Goal: Information Seeking & Learning: Check status

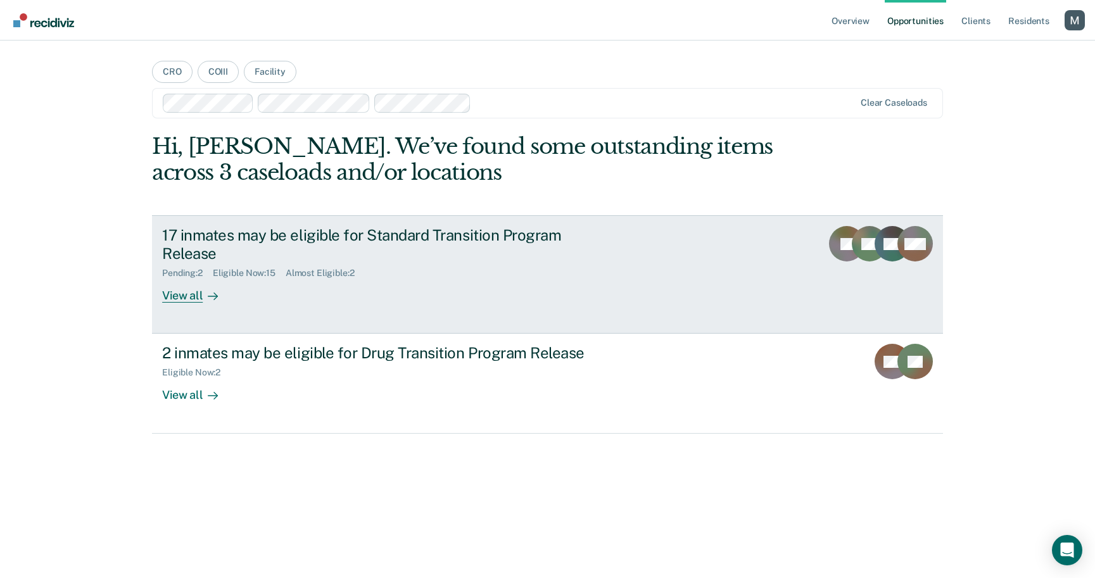
click at [416, 286] on div "17 inmates may be eligible for Standard Transition Program Release Pending : 2 …" at bounding box center [399, 264] width 475 height 77
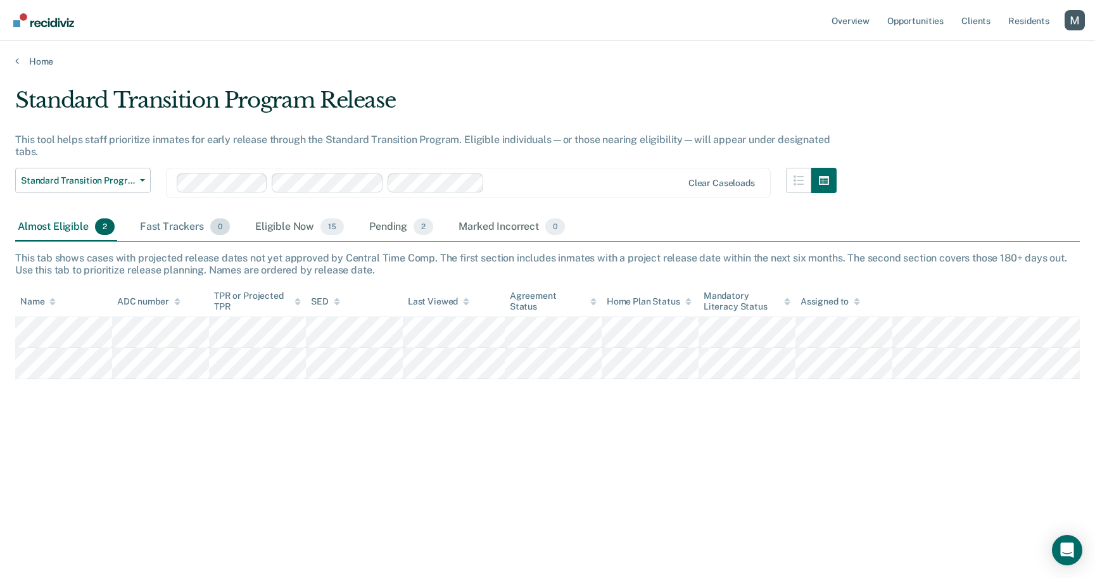
click at [212, 231] on span "0" at bounding box center [220, 227] width 20 height 16
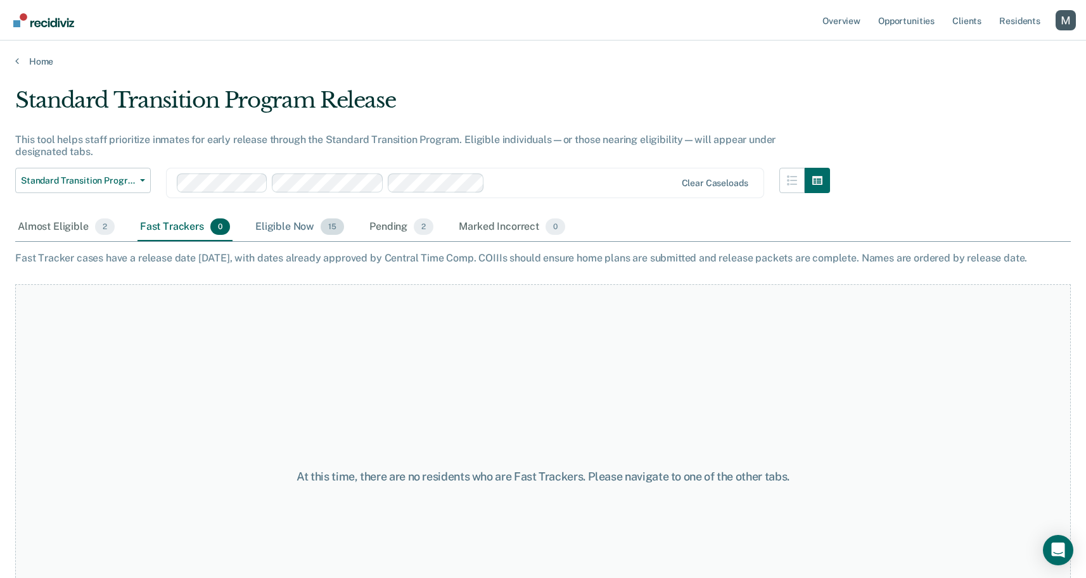
click at [288, 231] on div "Eligible Now 15" at bounding box center [300, 227] width 94 height 28
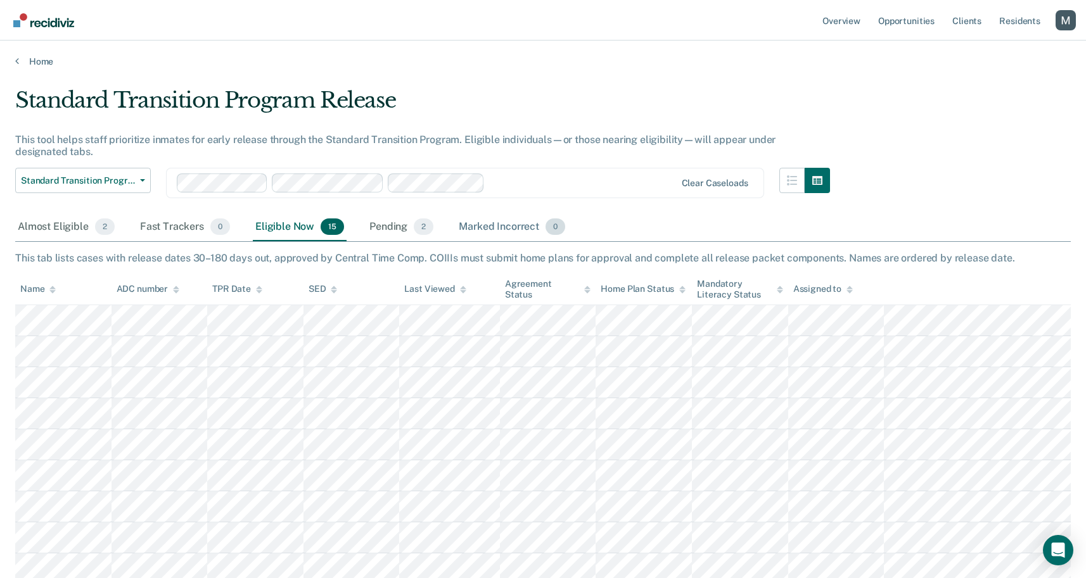
drag, startPoint x: 412, startPoint y: 220, endPoint x: 469, endPoint y: 220, distance: 56.4
click at [412, 220] on div "Pending 2" at bounding box center [401, 227] width 69 height 28
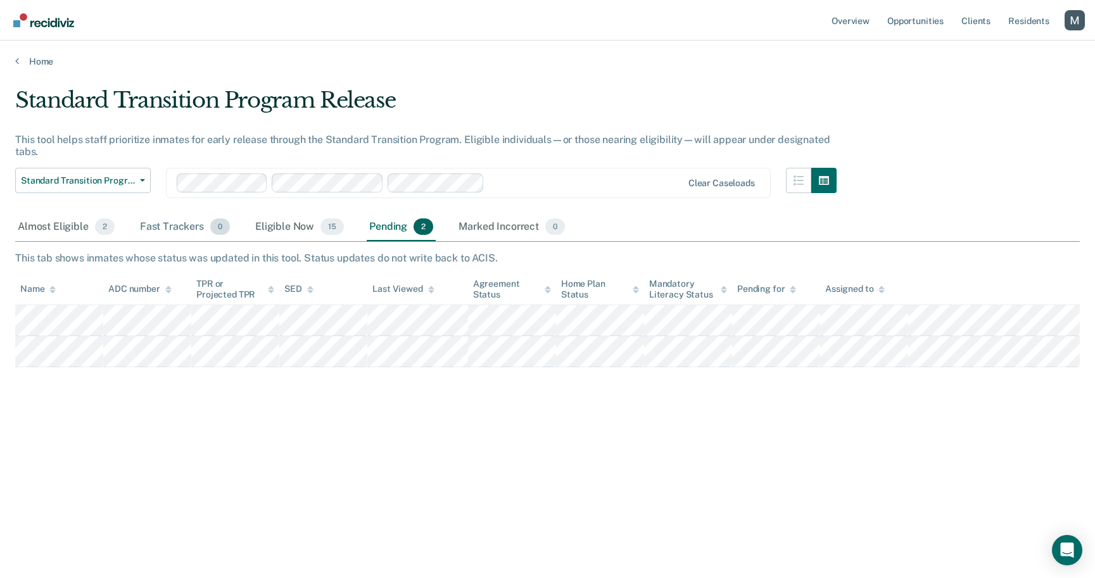
drag, startPoint x: 485, startPoint y: 220, endPoint x: 212, endPoint y: 238, distance: 274.2
click at [484, 220] on div "Marked Incorrect 0" at bounding box center [511, 227] width 111 height 28
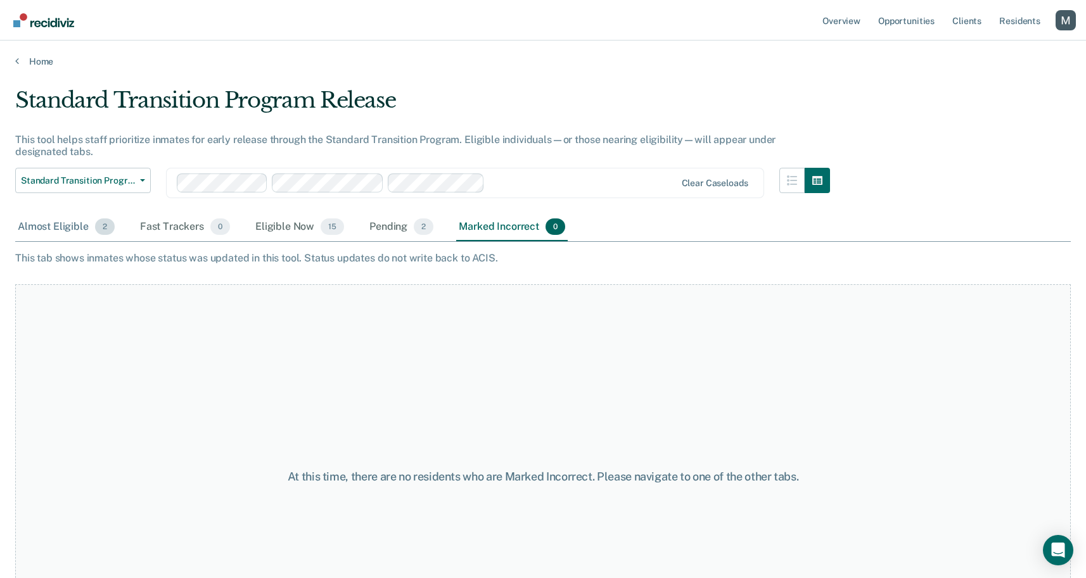
click at [77, 232] on div "Almost Eligible 2" at bounding box center [66, 227] width 102 height 28
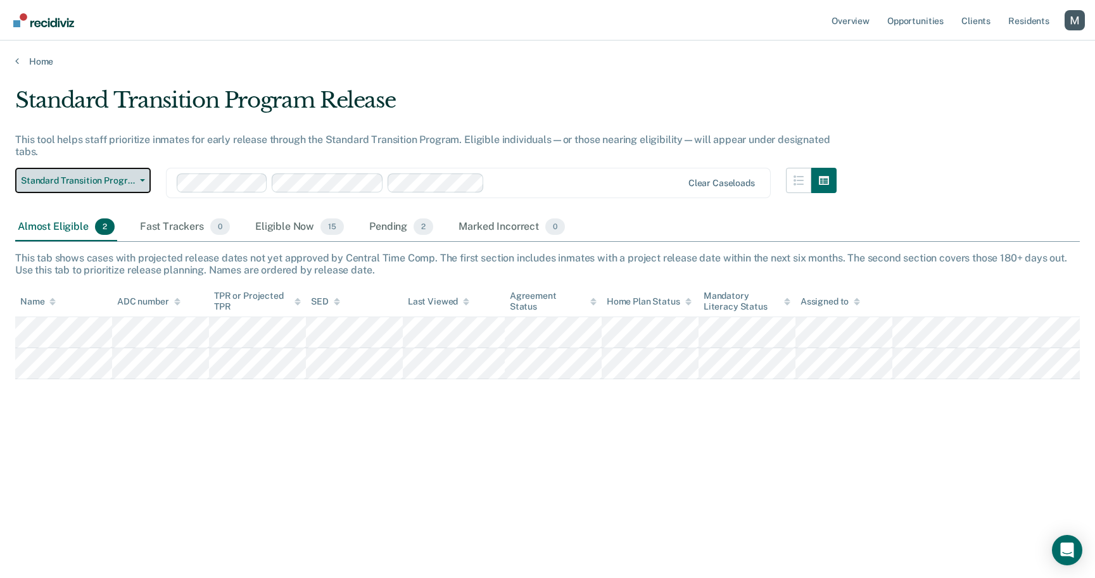
click at [103, 179] on span "Standard Transition Program Release" at bounding box center [78, 180] width 114 height 11
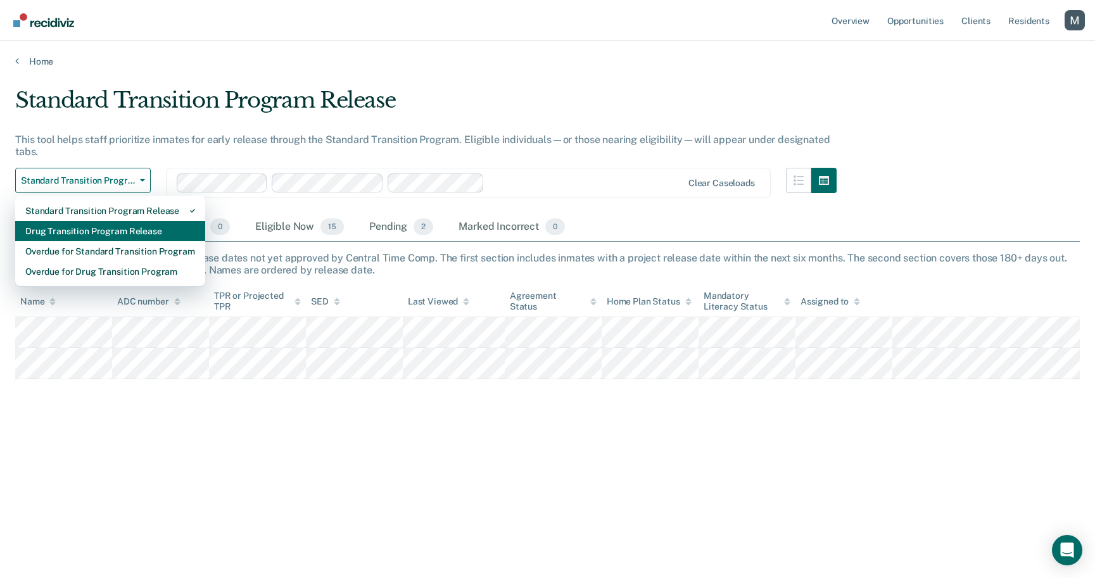
click at [120, 224] on div "Drug Transition Program Release" at bounding box center [110, 231] width 170 height 20
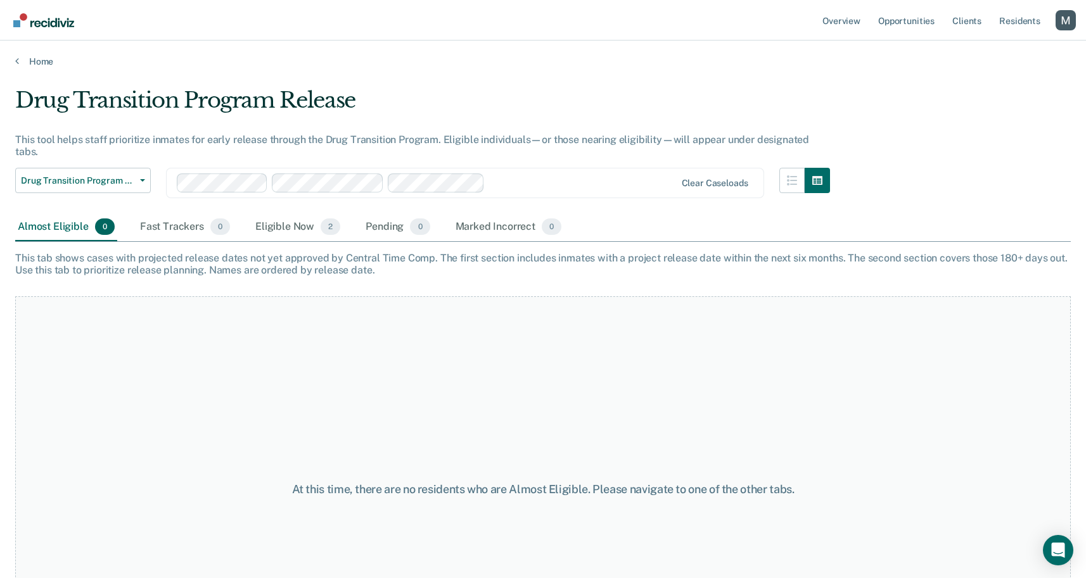
click at [118, 192] on div "Drug Transition Program Release Standard Transition Program Release Drug Transi…" at bounding box center [83, 191] width 136 height 46
click at [116, 181] on div "Drug Transition Program Release Standard Transition Program Release Drug Transi…" at bounding box center [83, 191] width 136 height 46
click at [114, 168] on button "Drug Transition Program Release" at bounding box center [83, 180] width 136 height 25
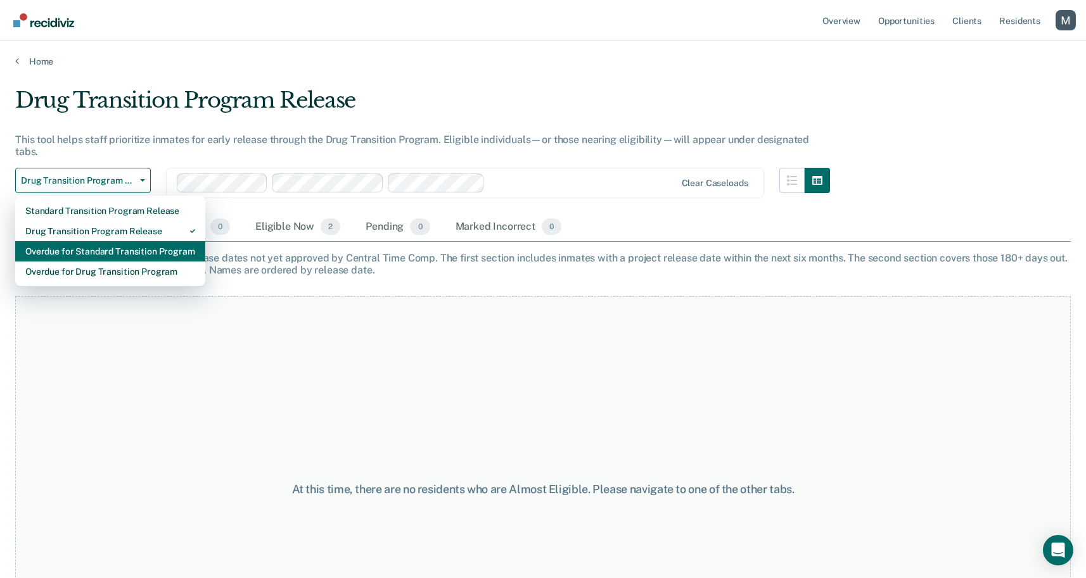
click at [115, 241] on div "Overdue for Standard Transition Program" at bounding box center [110, 251] width 170 height 20
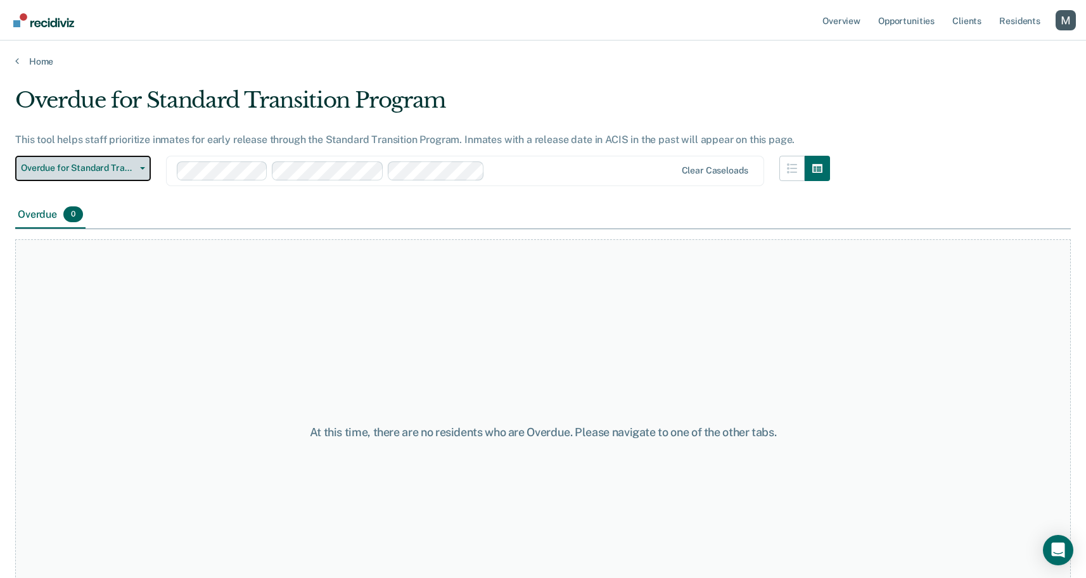
drag, startPoint x: 124, startPoint y: 174, endPoint x: 125, endPoint y: 206, distance: 32.4
click at [124, 174] on button "Overdue for Standard Transition Program" at bounding box center [83, 168] width 136 height 25
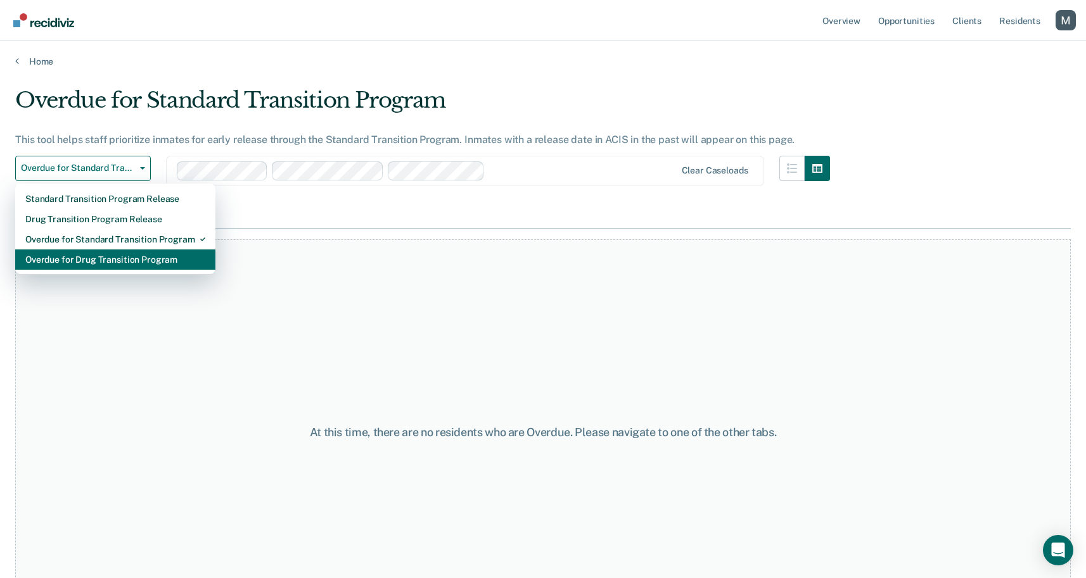
click at [125, 257] on div "Overdue for Drug Transition Program" at bounding box center [115, 260] width 180 height 20
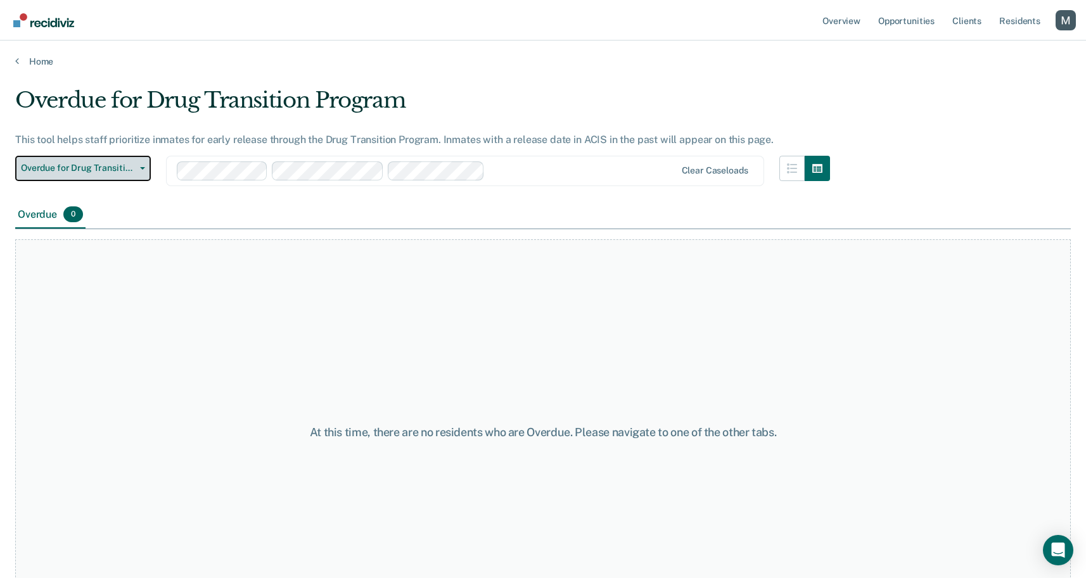
click at [120, 174] on button "Overdue for Drug Transition Program" at bounding box center [83, 168] width 136 height 25
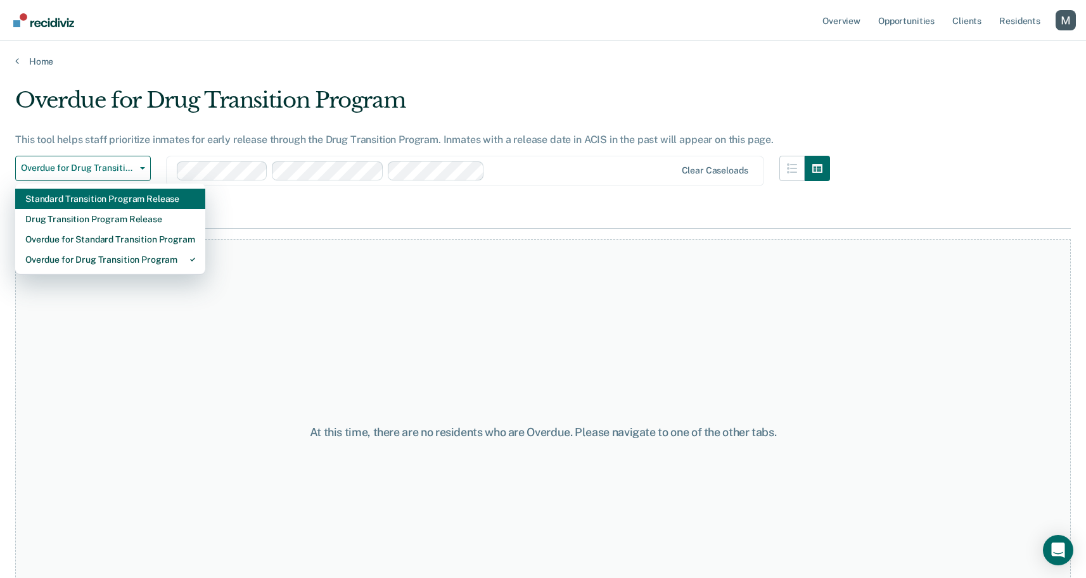
click at [124, 198] on div "Standard Transition Program Release" at bounding box center [110, 199] width 170 height 20
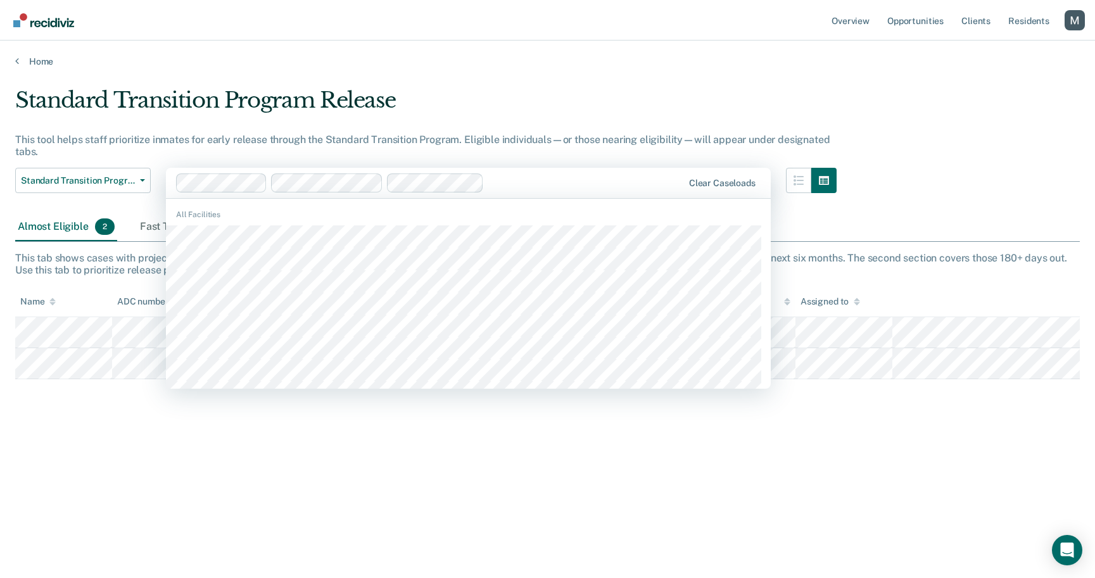
drag, startPoint x: 512, startPoint y: 189, endPoint x: 510, endPoint y: 210, distance: 20.9
click at [512, 189] on div at bounding box center [585, 182] width 193 height 15
click at [510, 217] on div "All Facilities" at bounding box center [468, 214] width 605 height 11
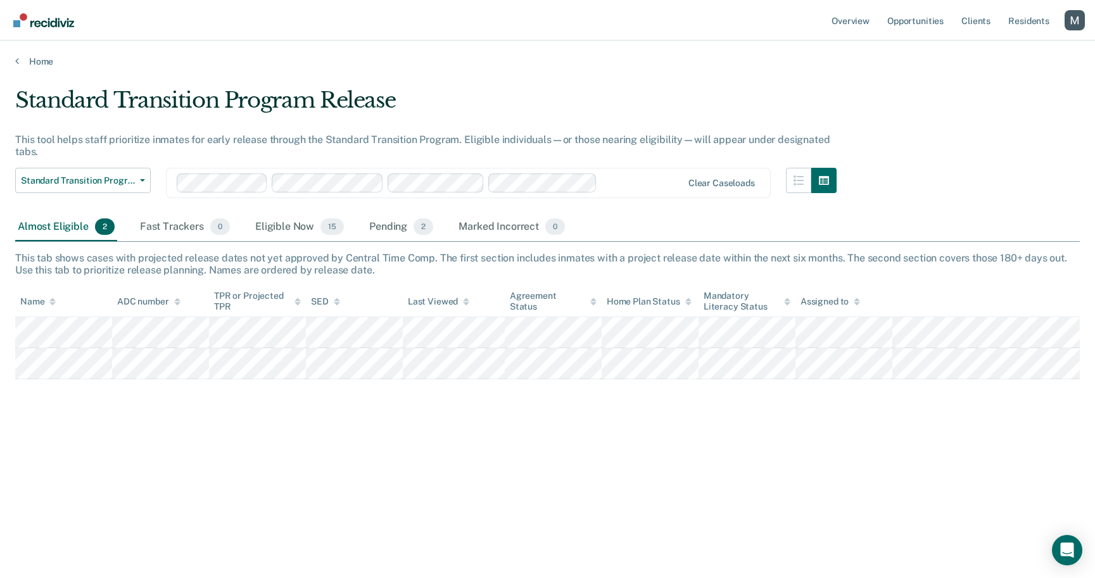
click at [621, 183] on div at bounding box center [642, 182] width 80 height 15
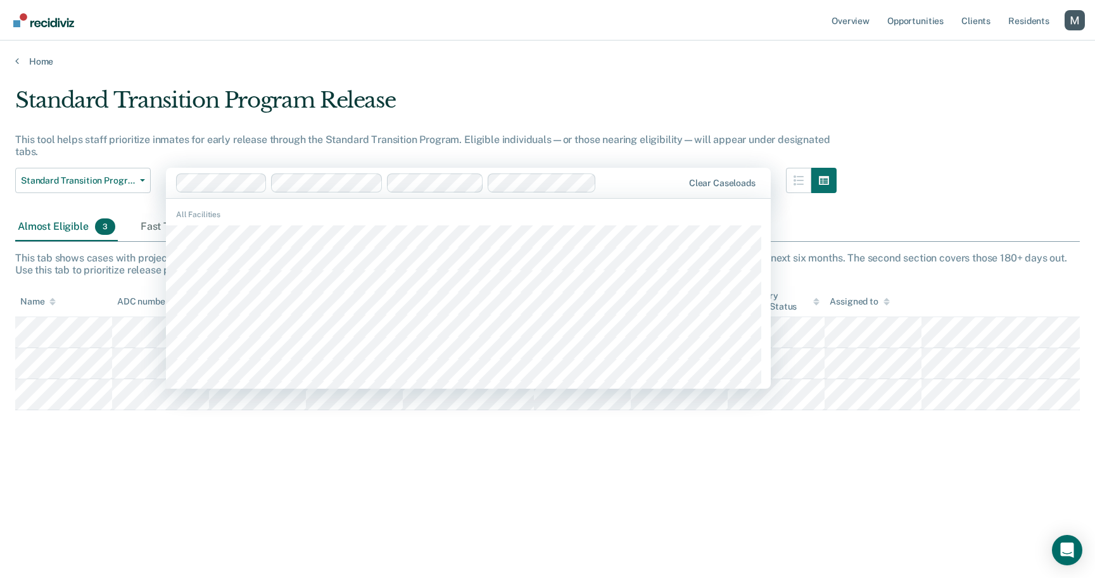
click at [637, 186] on div at bounding box center [642, 182] width 81 height 15
click at [628, 193] on div "Clear caseloads" at bounding box center [468, 183] width 605 height 30
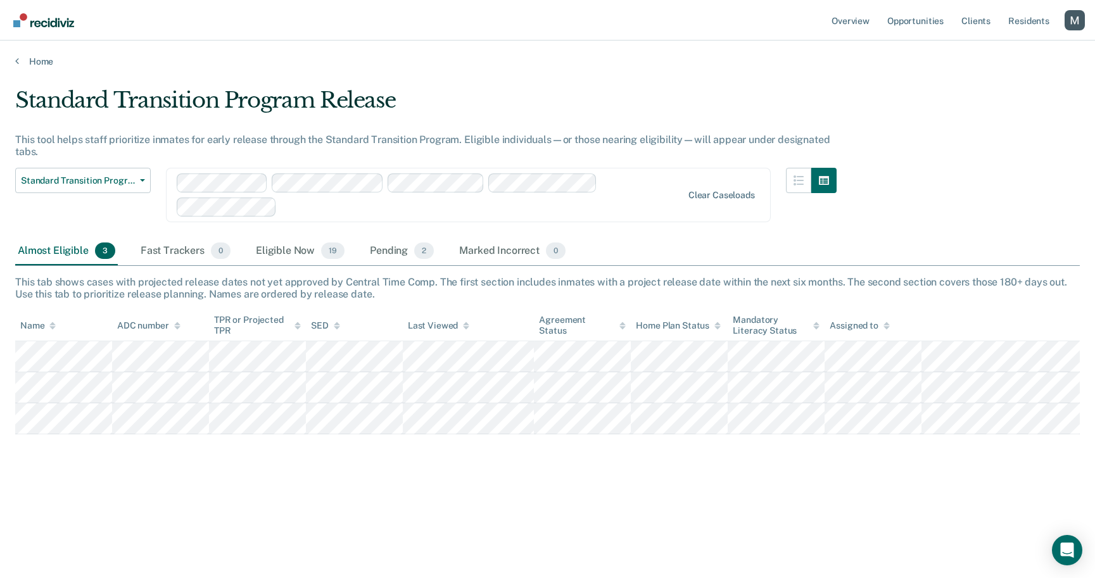
click at [525, 74] on main "Standard Transition Program Release This tool helps staff prioritize inmates fo…" at bounding box center [547, 320] width 1095 height 507
click at [339, 220] on div "Clear caseloads" at bounding box center [468, 195] width 605 height 54
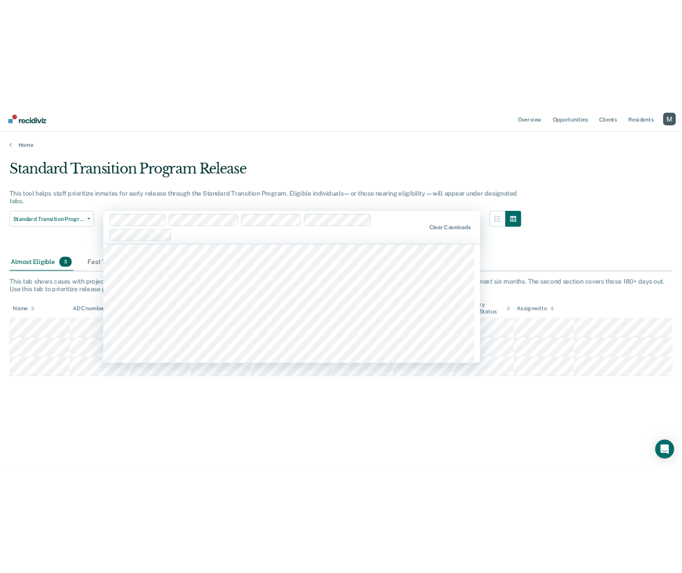
scroll to position [3929, 0]
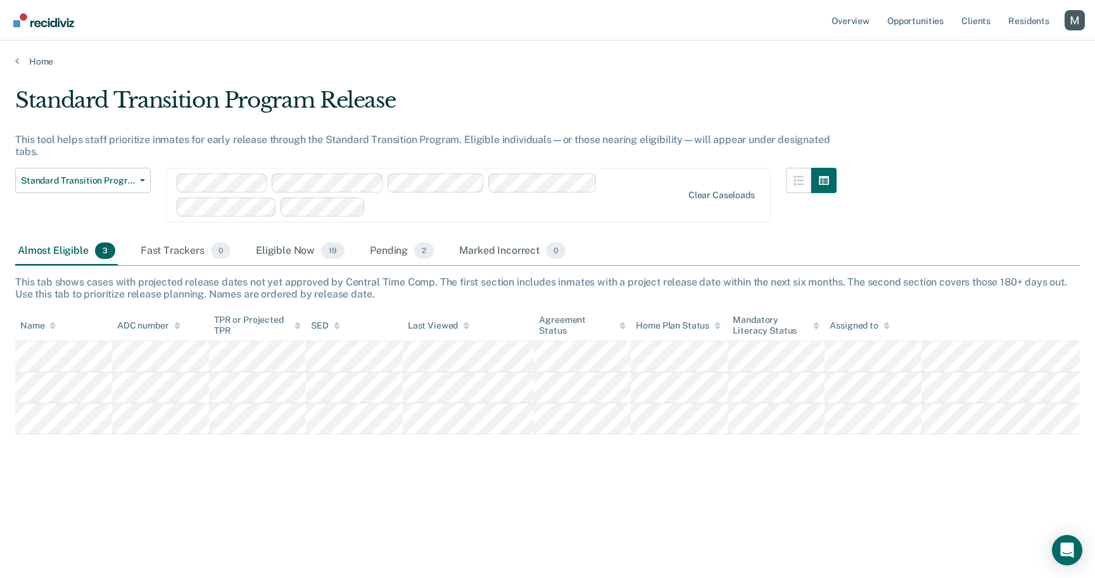
click at [413, 205] on div at bounding box center [527, 207] width 312 height 15
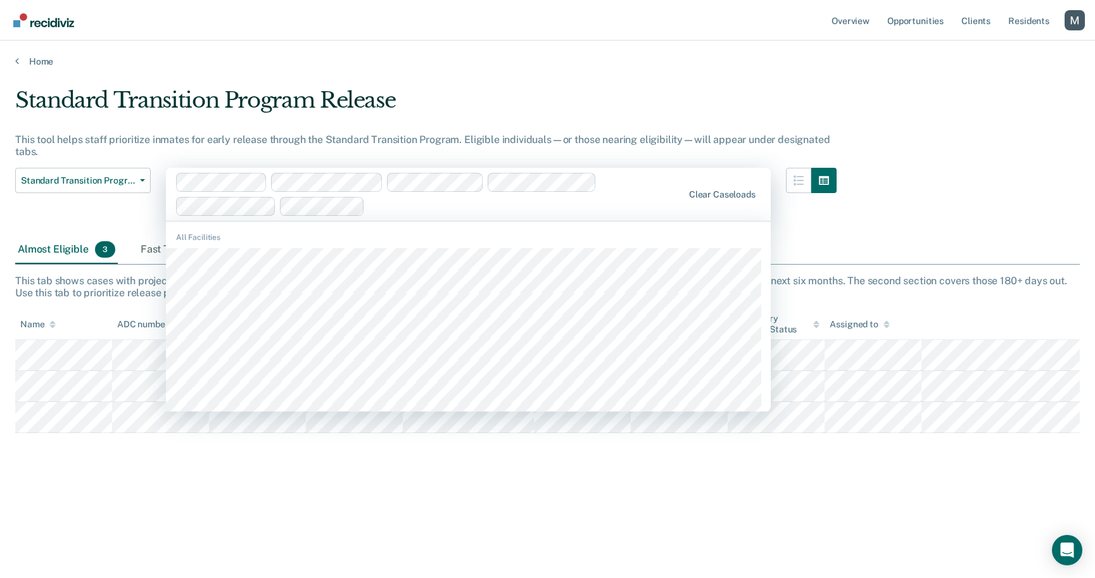
click at [403, 244] on div "All Facilities" at bounding box center [468, 441] width 605 height 428
click at [490, 213] on div at bounding box center [526, 206] width 313 height 15
click at [474, 241] on div "All Facilities" at bounding box center [468, 237] width 605 height 11
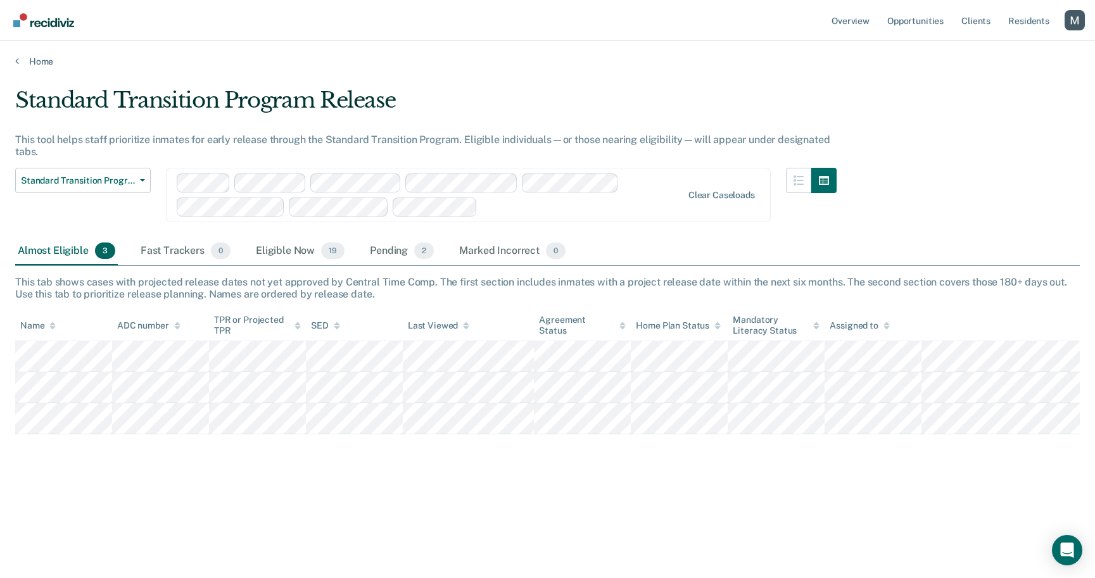
click at [541, 209] on div at bounding box center [583, 207] width 200 height 15
click at [676, 103] on div "Standard Transition Program Release" at bounding box center [425, 105] width 821 height 36
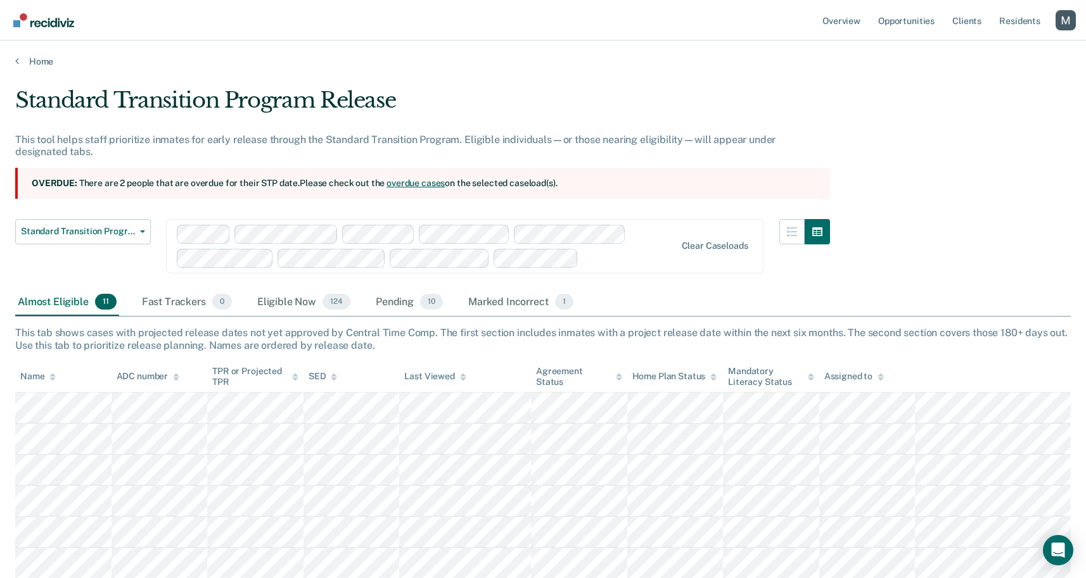
click at [54, 184] on strong "Overdue:" at bounding box center [55, 183] width 46 height 10
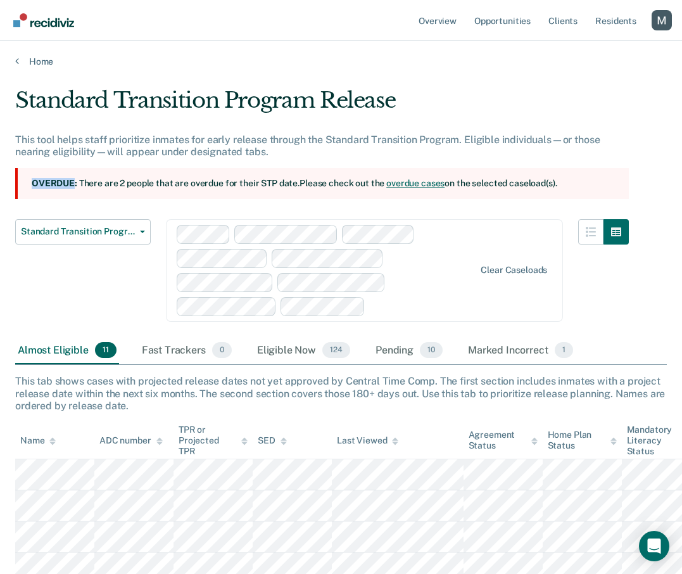
click at [52, 179] on strong "Overdue:" at bounding box center [55, 183] width 46 height 10
click at [51, 184] on strong "Overdue:" at bounding box center [55, 183] width 46 height 10
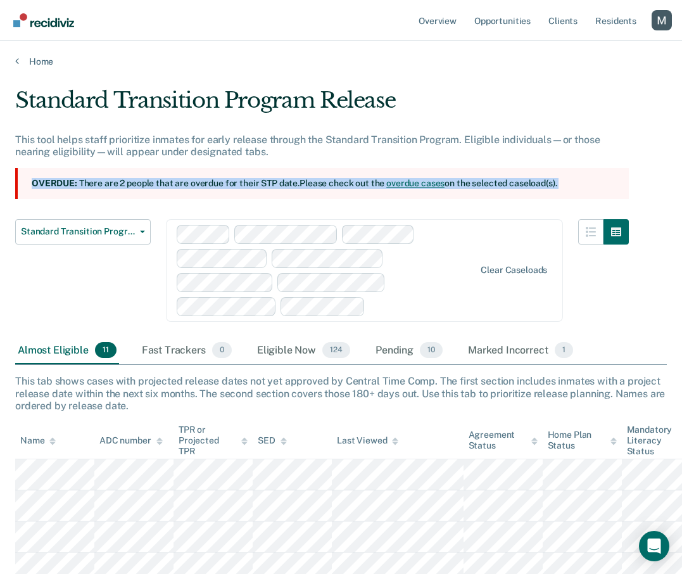
click at [51, 184] on strong "Overdue:" at bounding box center [55, 183] width 46 height 10
click at [54, 180] on strong "Overdue:" at bounding box center [55, 183] width 46 height 10
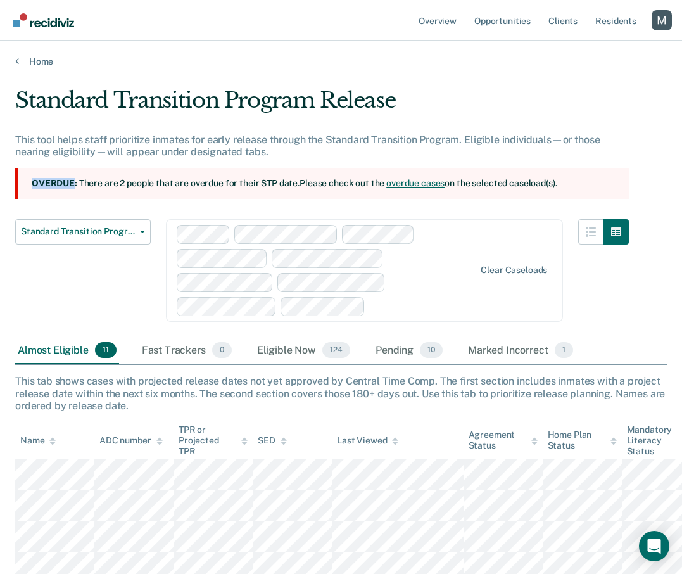
click at [54, 180] on strong "Overdue:" at bounding box center [55, 183] width 46 height 10
click at [222, 201] on div "Standard Transition Program Release This tool helps staff prioritize inmates fo…" at bounding box center [322, 212] width 614 height 250
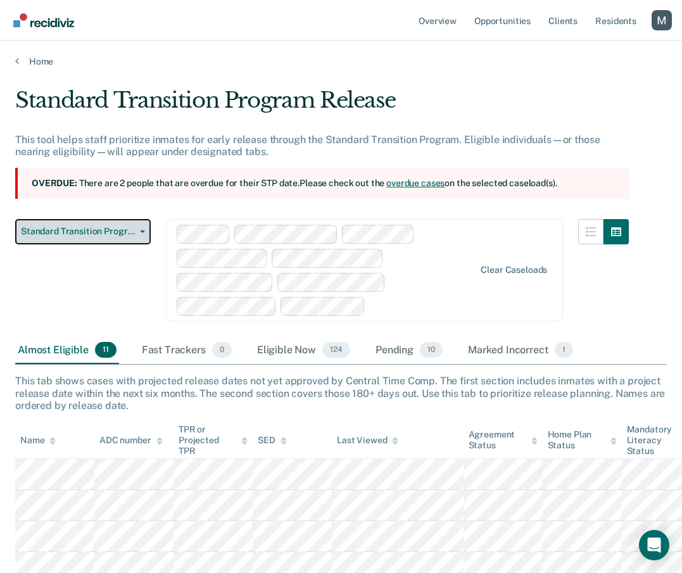
click at [107, 236] on span "Standard Transition Program Release" at bounding box center [78, 231] width 114 height 11
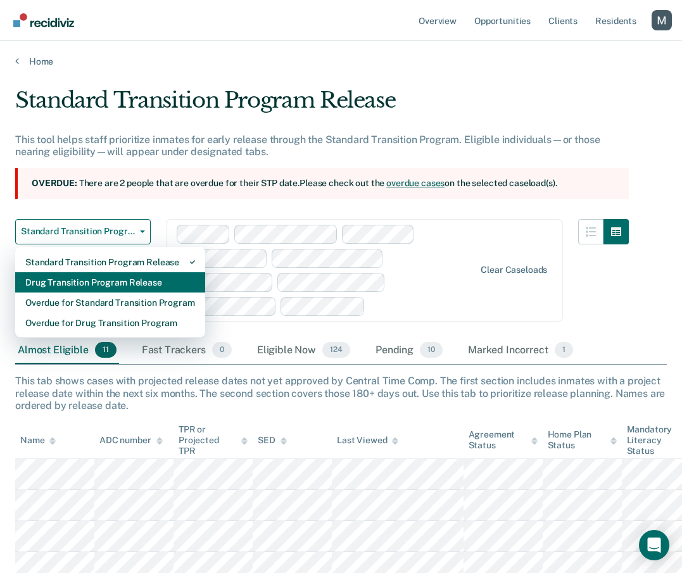
click at [111, 285] on div "Drug Transition Program Release" at bounding box center [110, 282] width 170 height 20
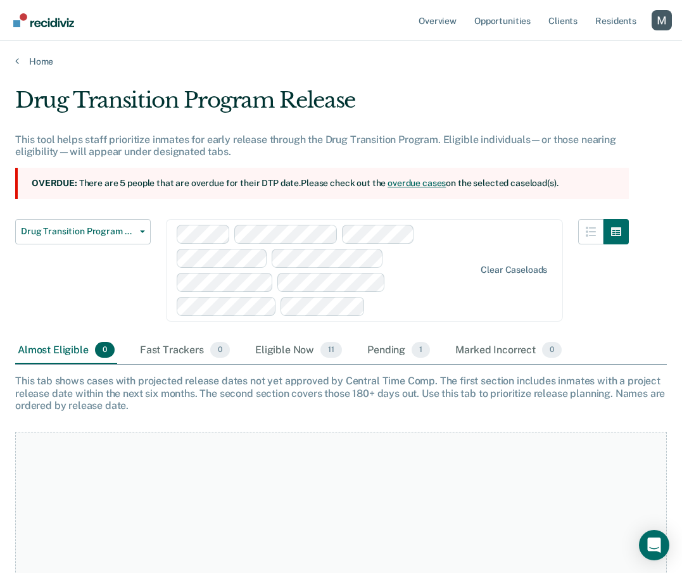
click at [345, 151] on div "This tool helps staff prioritize inmates for early release through the Drug Tra…" at bounding box center [322, 146] width 614 height 24
click at [36, 64] on link "Home" at bounding box center [341, 61] width 652 height 11
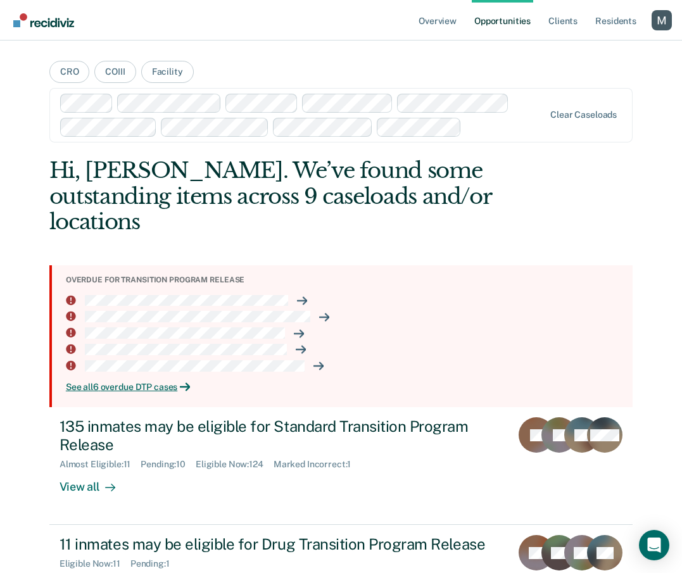
click at [116, 276] on div "Overdue for transition program release" at bounding box center [344, 280] width 557 height 9
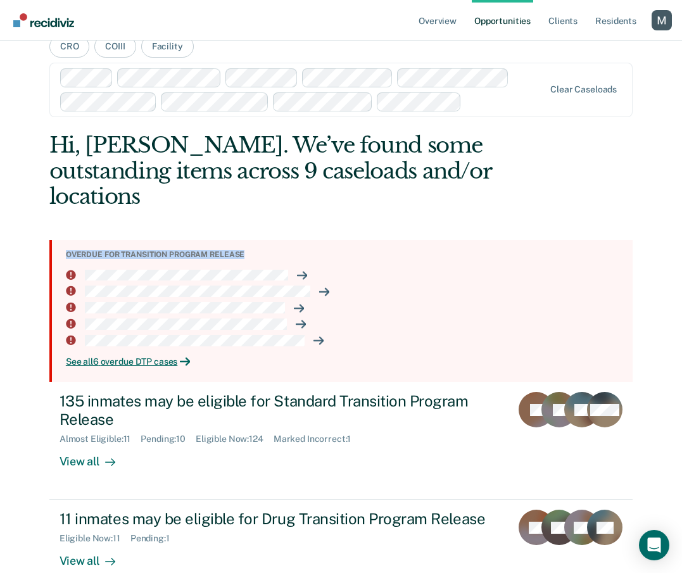
scroll to position [26, 0]
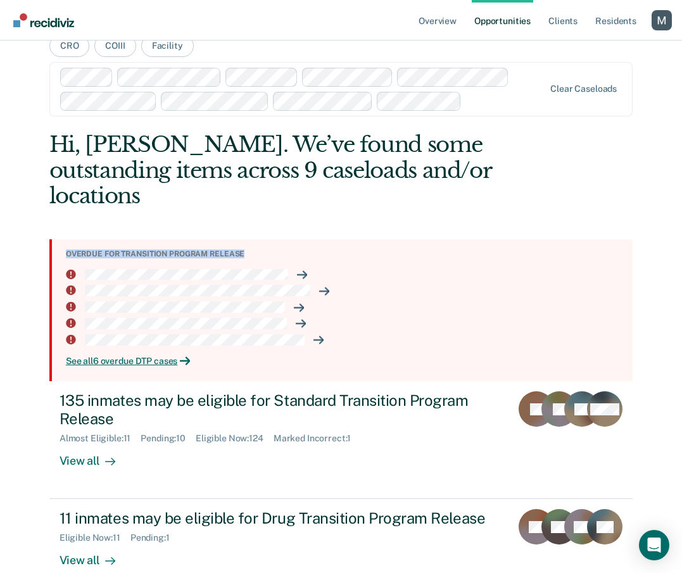
click at [213, 250] on div "Overdue for transition program release" at bounding box center [344, 254] width 557 height 9
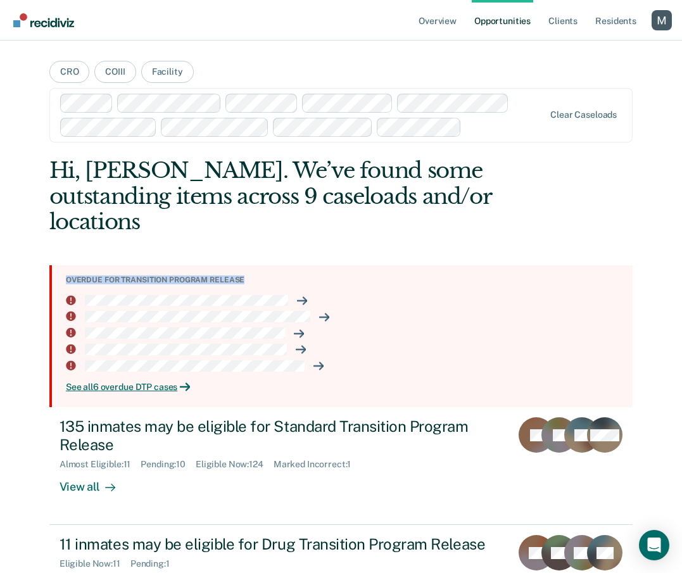
click at [195, 265] on section "Overdue for transition program release See all 6 overdue DTP cases" at bounding box center [340, 336] width 583 height 142
click at [156, 276] on div "Overdue for transition program release" at bounding box center [344, 280] width 557 height 9
click at [354, 265] on section "Overdue for transition program release See all 6 overdue DTP cases" at bounding box center [340, 336] width 583 height 142
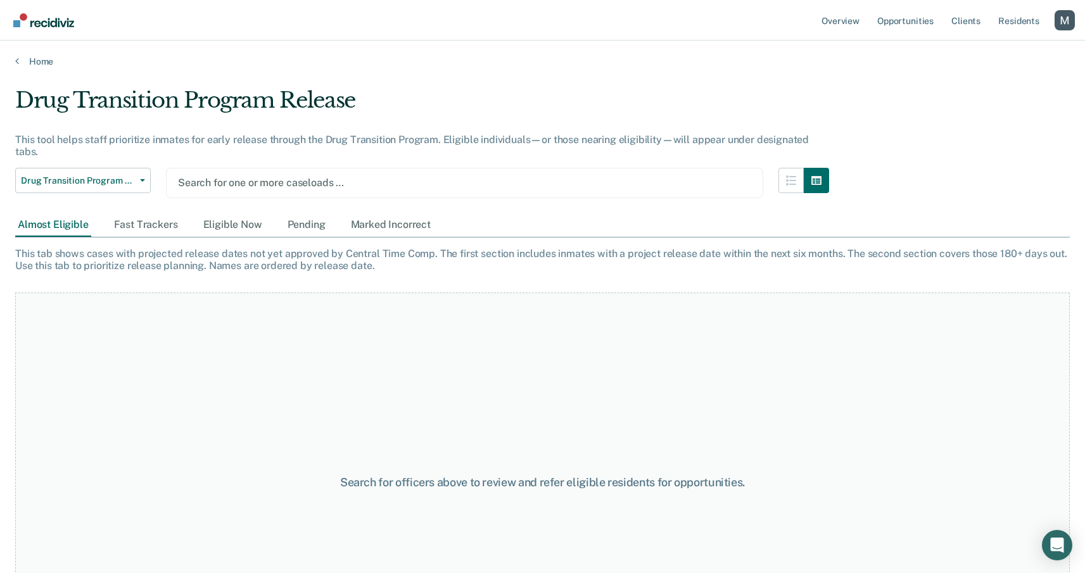
click at [213, 175] on div at bounding box center [464, 182] width 573 height 15
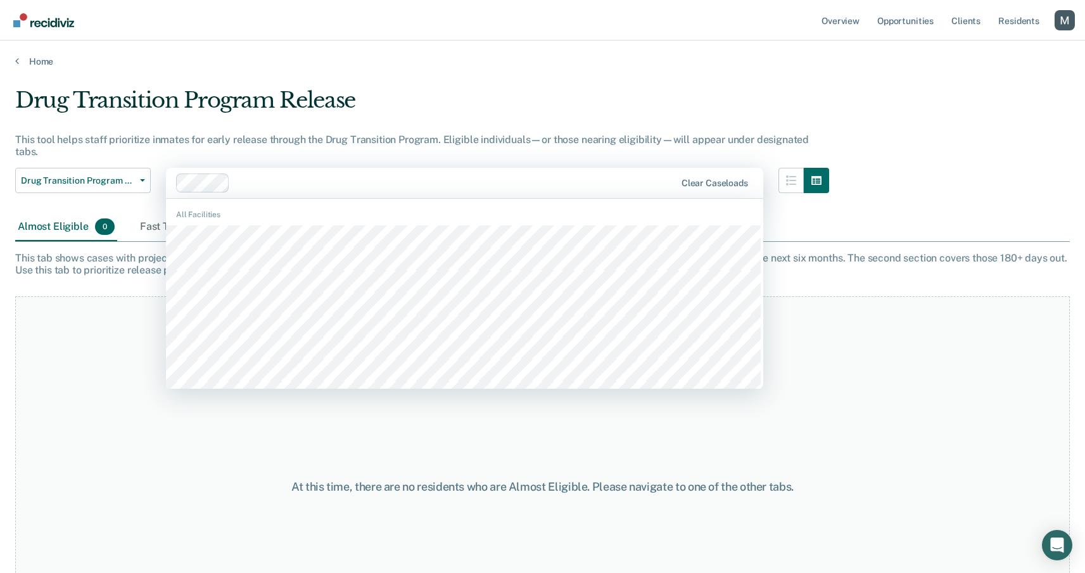
click at [314, 175] on div at bounding box center [455, 182] width 440 height 15
click at [381, 175] on div at bounding box center [455, 182] width 440 height 15
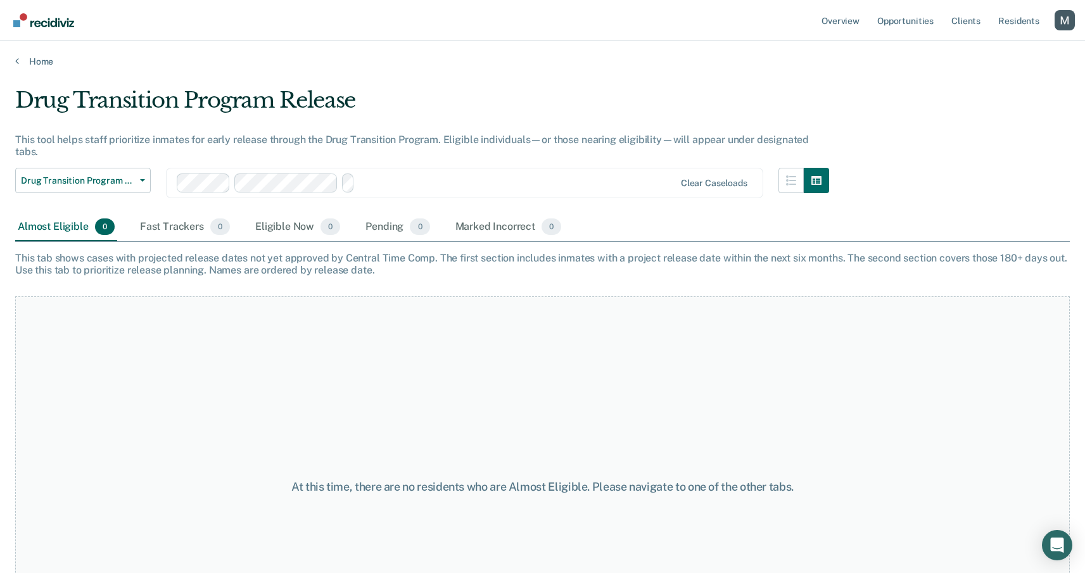
click at [466, 98] on div "Drug Transition Program Release This tool helps staff prioritize inmates for ea…" at bounding box center [542, 282] width 1055 height 391
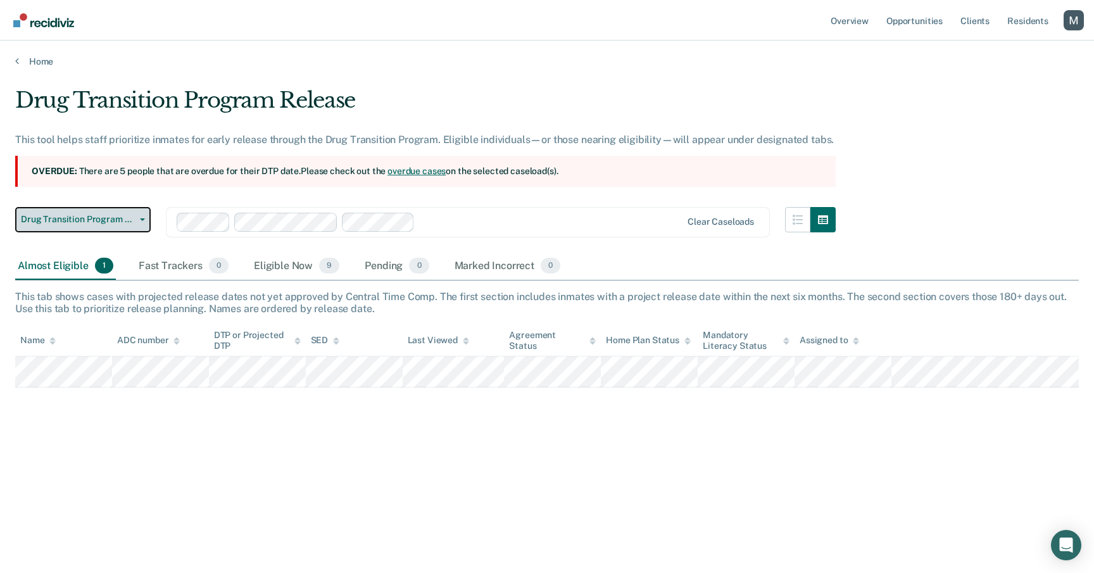
click at [99, 229] on button "Drug Transition Program Release" at bounding box center [83, 219] width 136 height 25
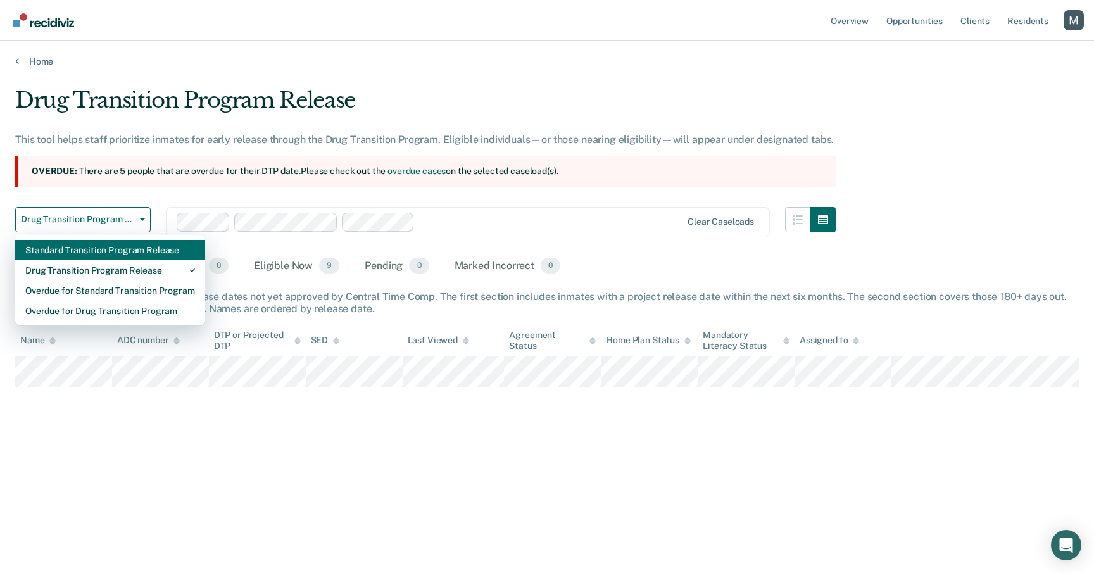
click at [97, 247] on div "Standard Transition Program Release" at bounding box center [110, 250] width 170 height 20
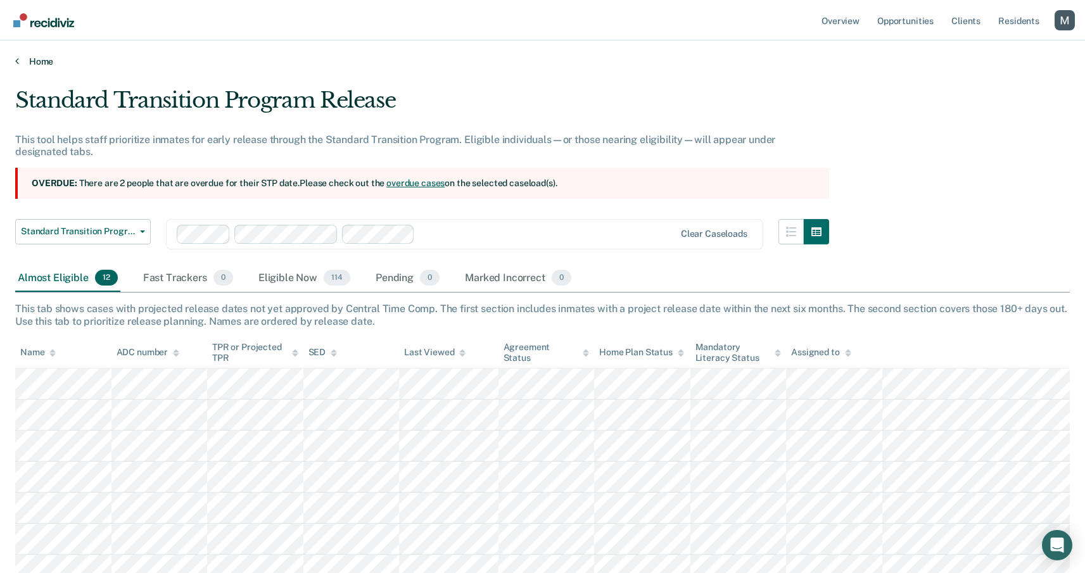
click at [30, 58] on link "Home" at bounding box center [542, 61] width 1055 height 11
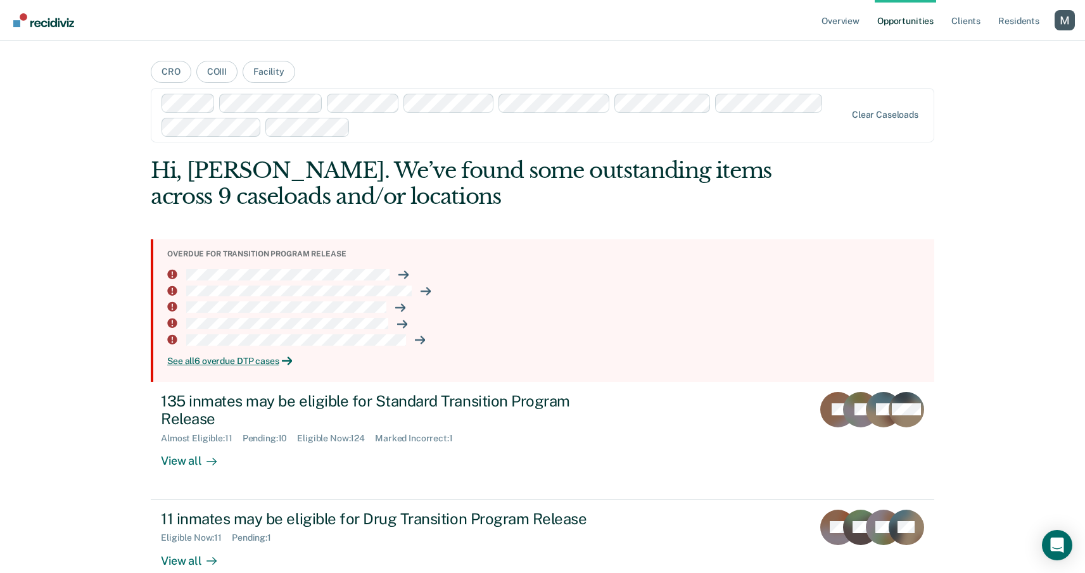
scroll to position [26, 0]
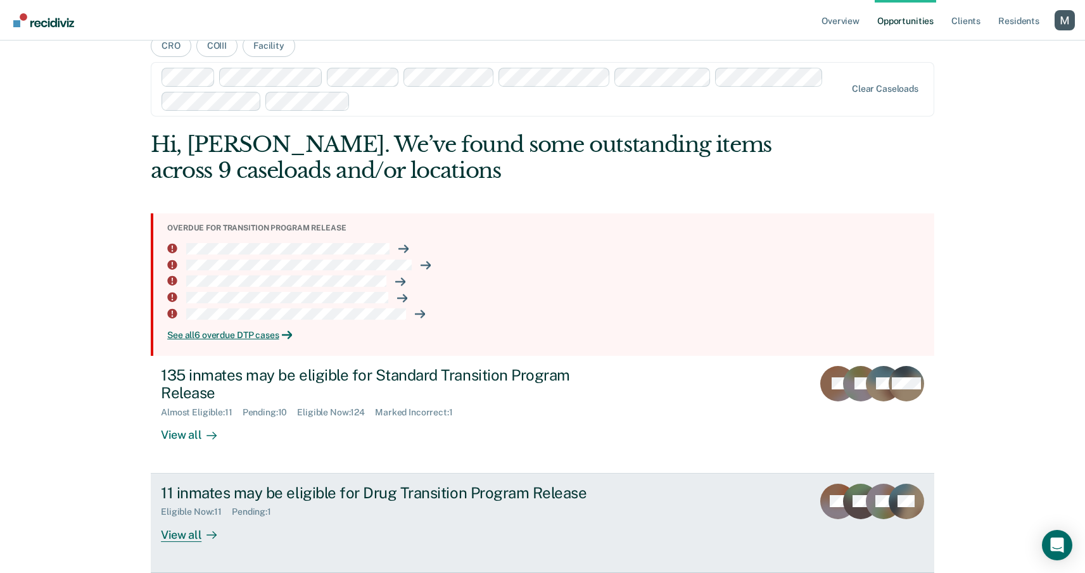
click at [321, 552] on link "11 inmates may be eligible for Drug Transition Program Release Eligible Now : 1…" at bounding box center [542, 523] width 783 height 99
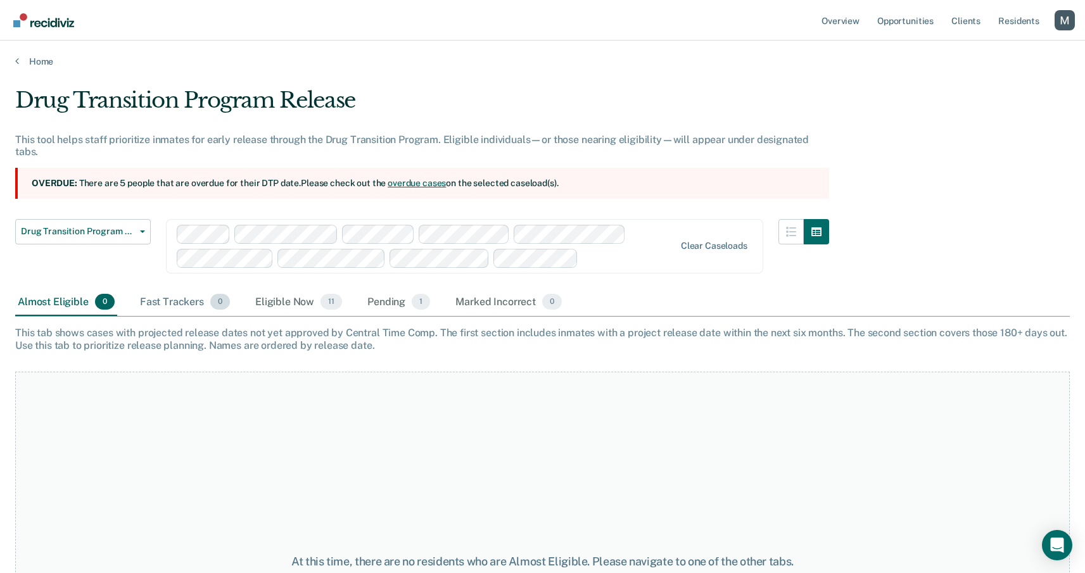
click at [196, 291] on div "Fast Trackers 0" at bounding box center [184, 303] width 95 height 28
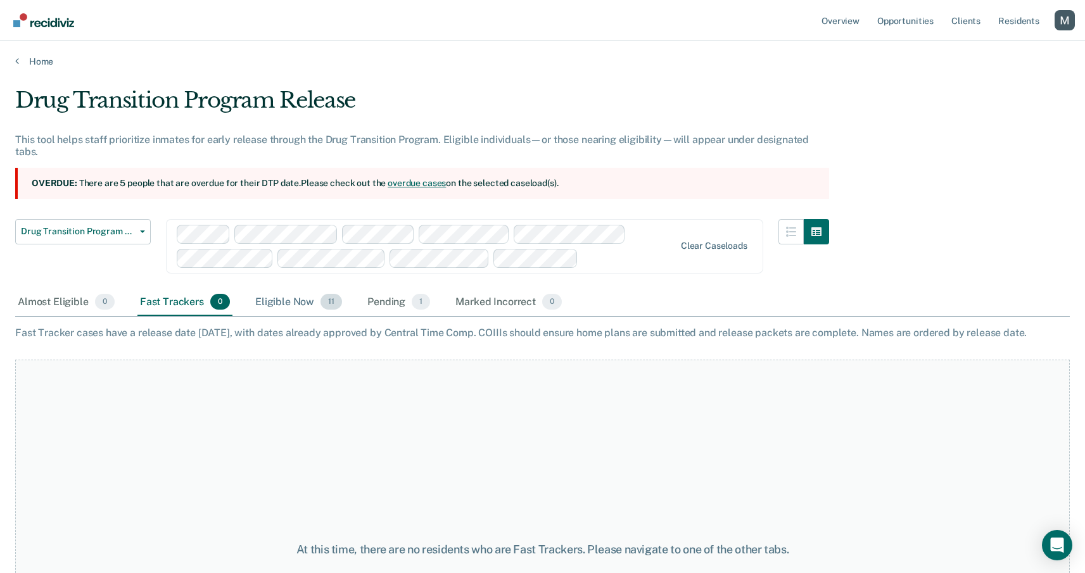
click at [291, 298] on div "Eligible Now 11" at bounding box center [299, 303] width 92 height 28
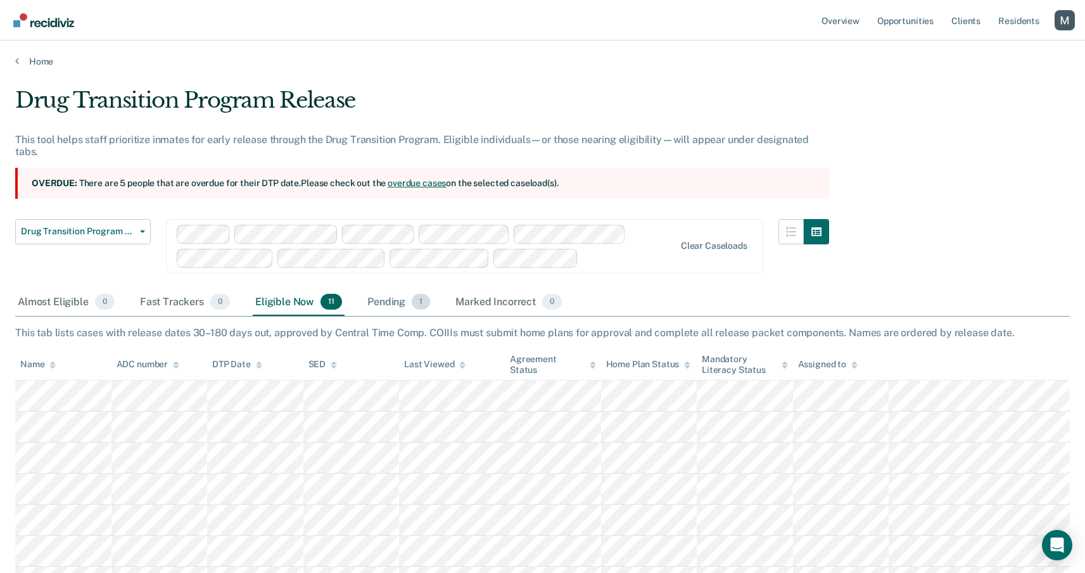
click at [381, 300] on div "Pending 1" at bounding box center [399, 303] width 68 height 28
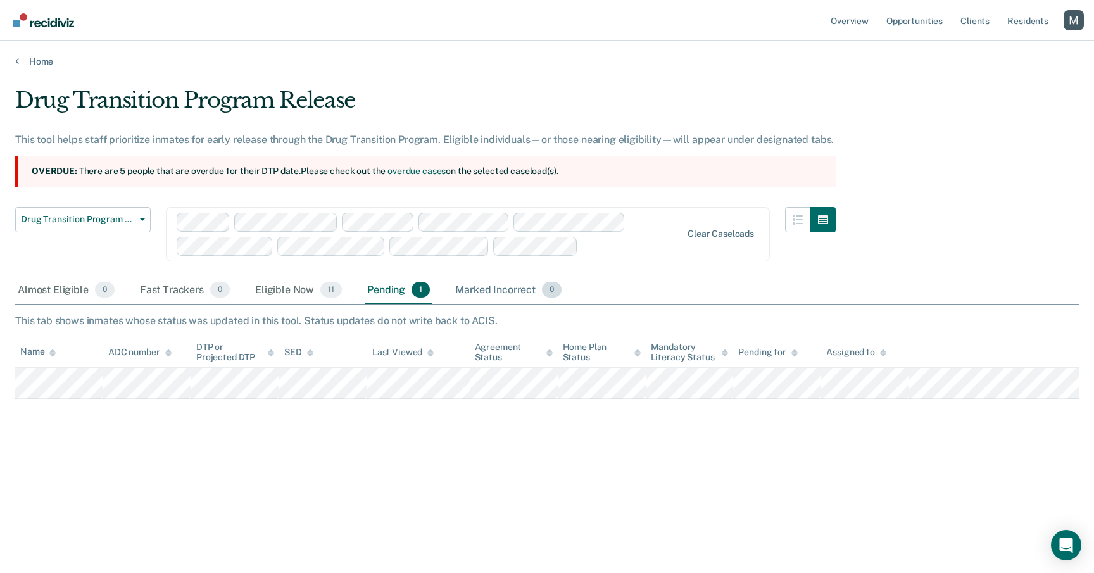
click at [498, 296] on div "Marked Incorrect 0" at bounding box center [508, 291] width 111 height 28
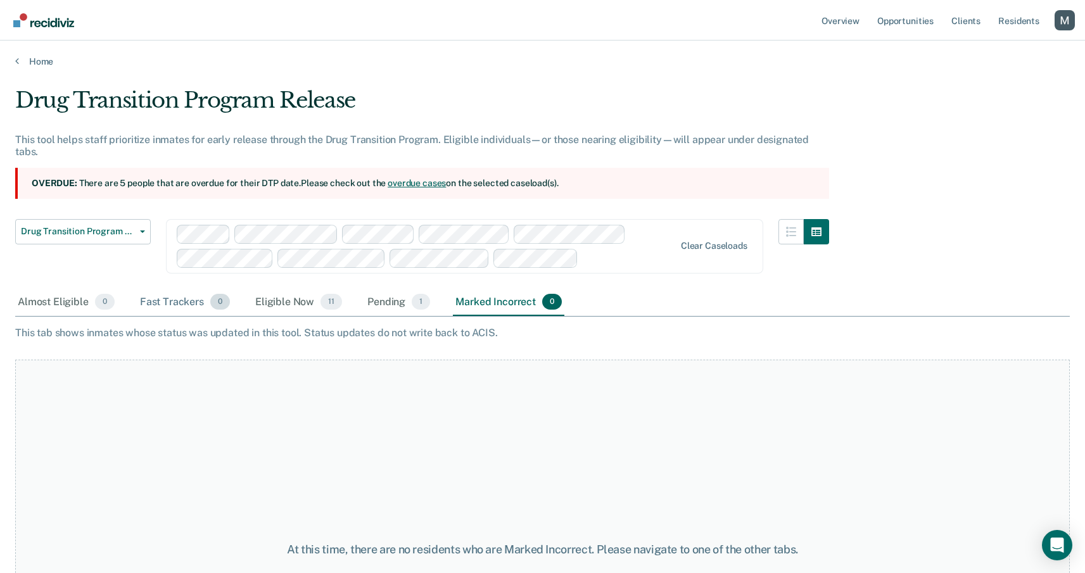
click at [201, 298] on div "Fast Trackers 0" at bounding box center [184, 303] width 95 height 28
